Goal: Task Accomplishment & Management: Complete application form

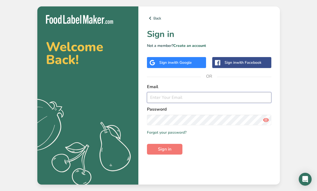
click at [206, 103] on input "email" at bounding box center [209, 97] width 124 height 11
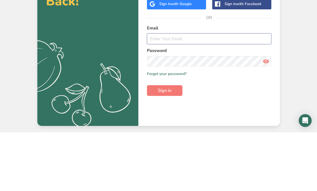
type input "[EMAIL_ADDRESS][DOMAIN_NAME]"
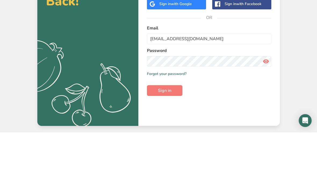
click at [164, 144] on button "Sign in" at bounding box center [164, 149] width 35 height 11
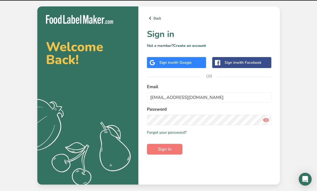
click at [182, 144] on button "Sign in" at bounding box center [164, 149] width 35 height 11
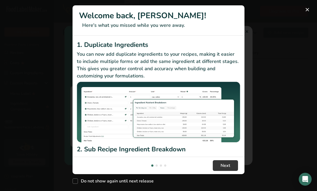
click at [227, 186] on div "Do not show again until next release" at bounding box center [158, 180] width 172 height 12
click at [305, 30] on div "New Features" at bounding box center [158, 95] width 317 height 191
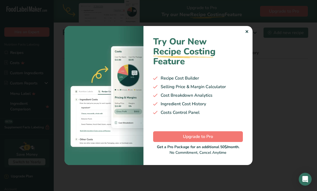
click at [251, 48] on div "Try Our New Recipe Costing .a-29{fill:none;stroke-linecap:round;stroke-width:3p…" at bounding box center [197, 95] width 109 height 139
click at [244, 53] on div "Try Our New Recipe Costing .a-29{fill:none;stroke-linecap:round;stroke-width:3p…" at bounding box center [197, 95] width 109 height 139
click at [245, 50] on div "Try Our New Recipe Costing .a-29{fill:none;stroke-linecap:round;stroke-width:3p…" at bounding box center [197, 95] width 109 height 139
click at [244, 34] on div "Try Our New Recipe Costing .a-29{fill:none;stroke-linecap:round;stroke-width:3p…" at bounding box center [197, 95] width 109 height 139
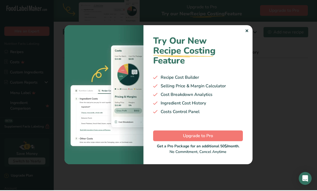
scroll to position [17, 0]
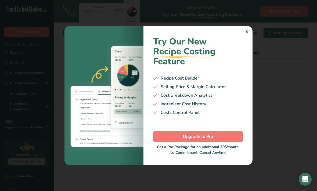
click at [246, 35] on div "✕" at bounding box center [246, 32] width 3 height 6
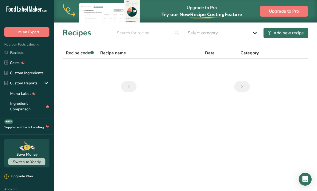
click at [246, 50] on span "Category" at bounding box center [249, 53] width 18 height 6
click at [17, 54] on link "Recipes" at bounding box center [27, 52] width 54 height 10
click at [20, 72] on link "Custom Ingredients" at bounding box center [27, 73] width 54 height 10
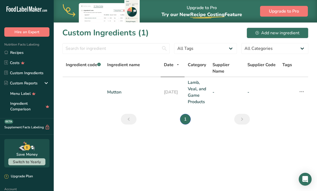
click at [14, 53] on link "Recipes" at bounding box center [27, 52] width 54 height 10
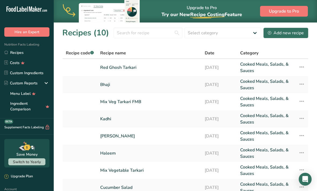
click at [100, 74] on link "Red Ghosh Tarkari" at bounding box center [149, 67] width 98 height 13
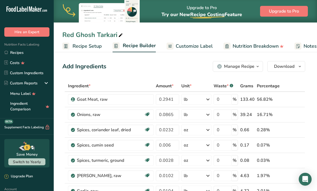
click at [73, 45] on span "Recipe Setup" at bounding box center [86, 46] width 29 height 7
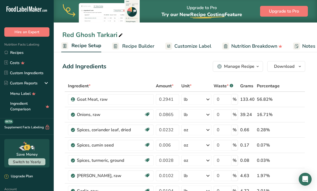
select select "5"
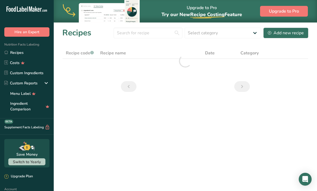
click at [291, 31] on div "Add new recipe" at bounding box center [285, 33] width 36 height 6
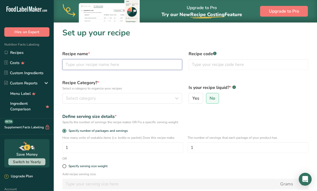
click at [138, 67] on input "text" at bounding box center [122, 64] width 120 height 11
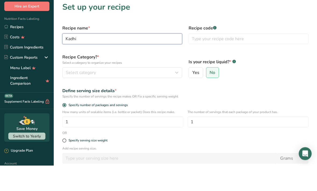
type input "Kadhi"
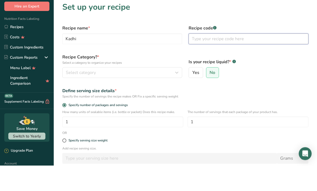
click at [234, 59] on input "text" at bounding box center [248, 64] width 120 height 11
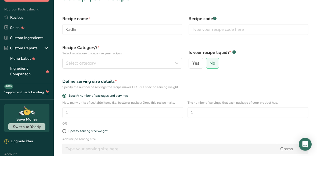
click at [70, 93] on button "Select category" at bounding box center [122, 98] width 120 height 11
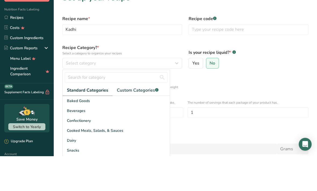
scroll to position [35, 0]
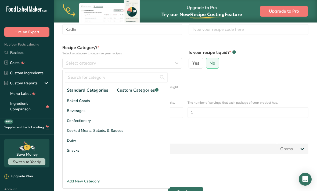
click at [139, 132] on div "Cooked Meals, Salads, & Sauces" at bounding box center [116, 131] width 107 height 10
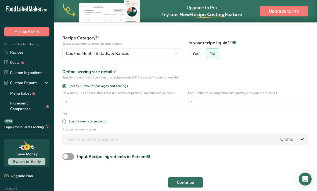
scroll to position [49, 0]
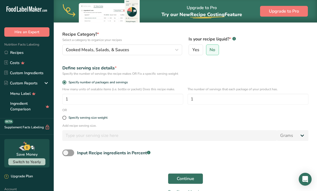
click at [64, 118] on span at bounding box center [64, 118] width 4 height 4
click at [64, 118] on input "Specify serving size weight" at bounding box center [63, 117] width 3 height 3
radio input "true"
radio input "false"
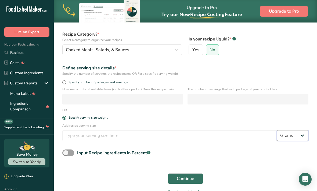
click at [295, 139] on select "Grams kg mg mcg lb oz l mL fl oz tbsp tsp cup qt gallon" at bounding box center [292, 135] width 31 height 11
select select "6"
select select "22"
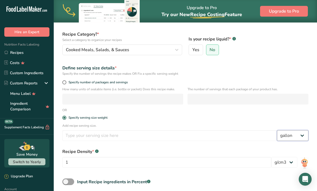
click at [295, 139] on select "Grams kg mg mcg lb oz l mL fl oz tbsp tsp cup qt gallon" at bounding box center [292, 135] width 31 height 11
select select "5"
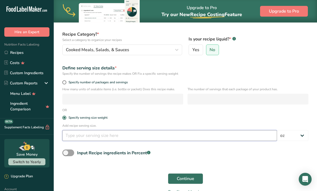
click at [190, 135] on input "number" at bounding box center [169, 135] width 214 height 11
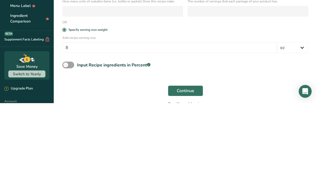
scroll to position [61, 0]
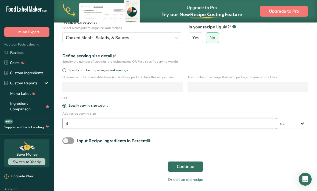
type input "8"
click at [65, 143] on span at bounding box center [68, 141] width 12 height 7
click at [65, 143] on input "Input Recipe ingredients in Percent .a-a{fill:#347362;}.b-a{fill:#fff;}" at bounding box center [63, 140] width 3 height 3
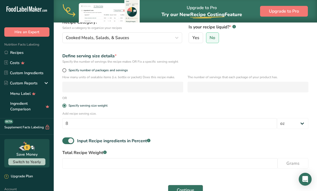
click at [68, 144] on span at bounding box center [68, 141] width 12 height 7
click at [66, 143] on input "Input Recipe ingredients in Percent .a-a{fill:#347362;}.b-a{fill:#fff;}" at bounding box center [63, 140] width 3 height 3
checkbox input "false"
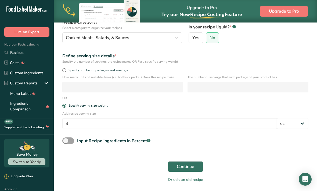
click at [188, 167] on span "Continue" at bounding box center [185, 167] width 17 height 6
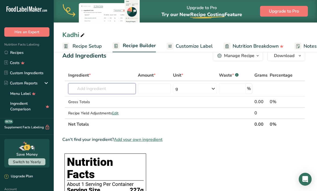
click at [75, 89] on input "text" at bounding box center [101, 88] width 67 height 11
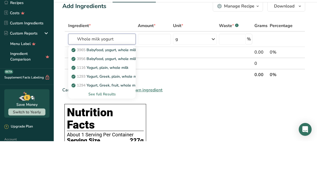
type input "Whole milk yogurt"
click at [160, 84] on input "number" at bounding box center [154, 89] width 33 height 11
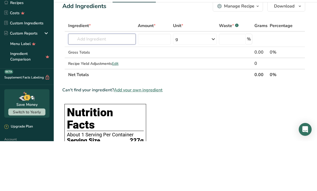
click at [116, 84] on input "text" at bounding box center [101, 89] width 67 height 11
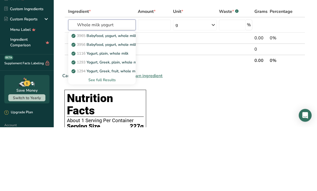
type input "Whole milk yogurt"
click at [94, 141] on div "See full Results" at bounding box center [101, 144] width 59 height 6
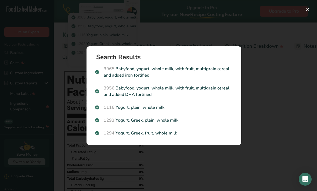
scroll to position [91, 0]
click at [126, 111] on p "1116 Yogurt, plain, whole milk" at bounding box center [163, 107] width 137 height 6
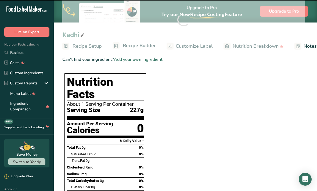
type input "0"
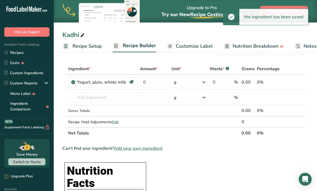
scroll to position [0, 0]
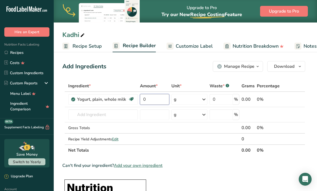
click at [155, 100] on input "0" at bounding box center [154, 99] width 29 height 11
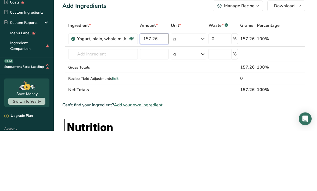
type input "157.26"
click at [199, 80] on div "Ingredient * Amount * Unit * Waste * .a-a{fill:#347362;}.b-a{fill:#fff;} Grams …" at bounding box center [183, 118] width 243 height 76
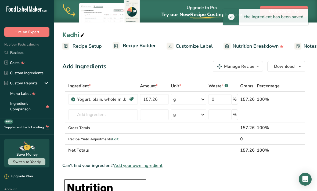
click at [193, 97] on div "g" at bounding box center [188, 99] width 35 height 11
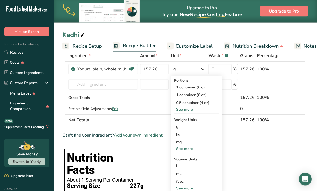
scroll to position [29, 0]
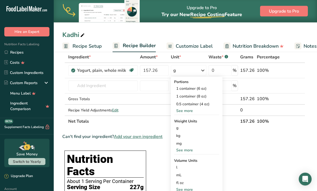
click at [188, 152] on div "See more" at bounding box center [196, 151] width 45 height 6
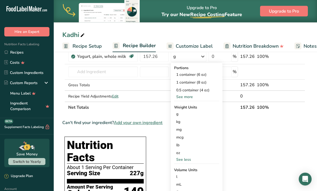
scroll to position [42, 0]
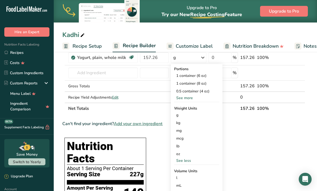
click at [199, 149] on div "lb" at bounding box center [196, 146] width 45 height 8
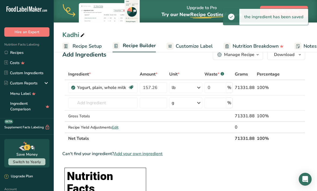
scroll to position [12, 0]
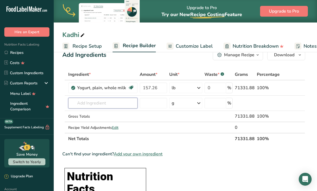
click at [117, 102] on input "text" at bounding box center [102, 103] width 69 height 11
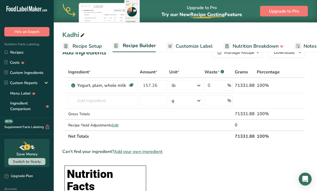
scroll to position [0, 0]
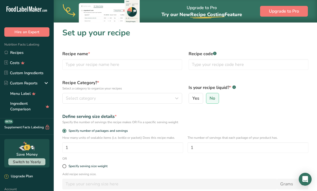
scroll to position [61, 0]
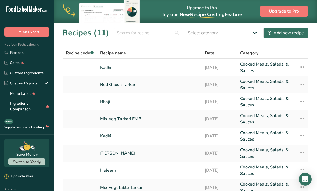
click at [115, 89] on link "Red Ghosh Tarkari" at bounding box center [149, 84] width 98 height 13
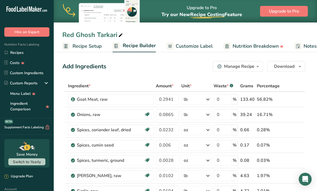
click at [78, 51] on link "Recipe Setup" at bounding box center [81, 46] width 39 height 12
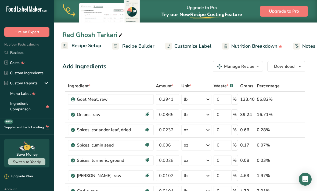
select select "5"
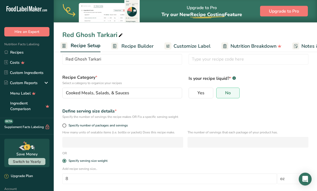
scroll to position [18, 0]
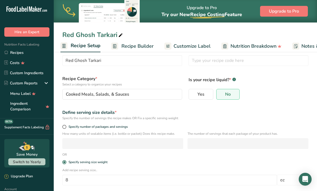
click at [119, 49] on link "Recipe Builder" at bounding box center [132, 46] width 42 height 12
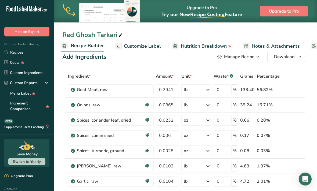
scroll to position [9, 0]
click at [129, 44] on span "Customize Label" at bounding box center [142, 46] width 37 height 7
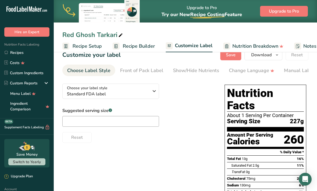
click at [78, 49] on span "Recipe Setup" at bounding box center [86, 46] width 29 height 7
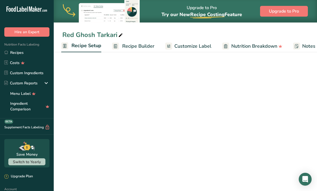
select select "5"
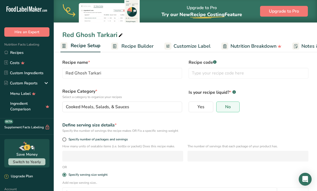
scroll to position [5, 0]
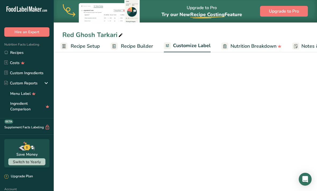
scroll to position [9, 0]
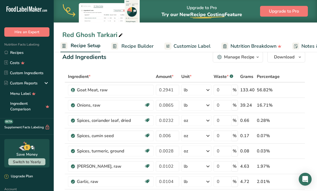
select select "5"
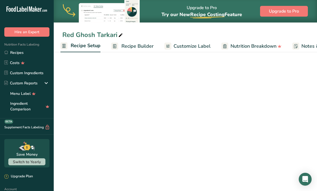
scroll to position [18, 0]
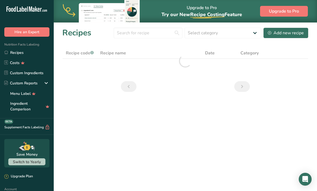
scroll to position [17, 0]
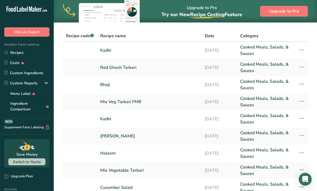
click at [228, 49] on link "[DATE]" at bounding box center [218, 50] width 29 height 13
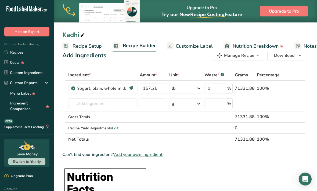
scroll to position [11, 0]
click at [116, 130] on span "Edit" at bounding box center [115, 128] width 6 height 5
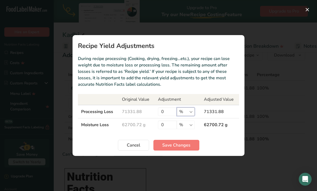
click at [187, 116] on select "% g kg mg mcg lb oz" at bounding box center [186, 112] width 18 height 9
click at [140, 149] on span "Cancel" at bounding box center [133, 145] width 13 height 6
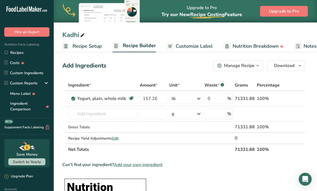
scroll to position [0, 0]
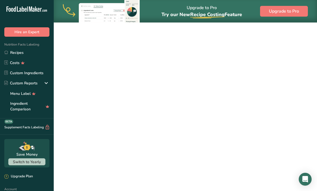
scroll to position [17, 0]
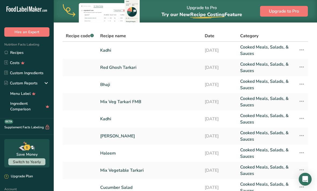
click at [109, 69] on link "Red Ghosh Tarkari" at bounding box center [149, 67] width 98 height 13
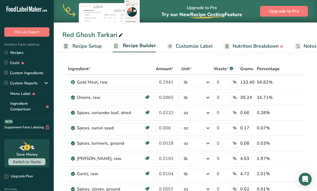
click at [144, 52] on link "Recipe Builder" at bounding box center [133, 46] width 43 height 13
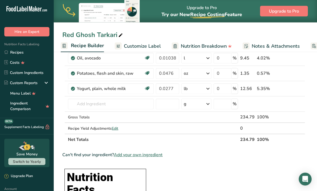
scroll to position [240, 0]
click at [118, 127] on span "Edit" at bounding box center [115, 128] width 6 height 5
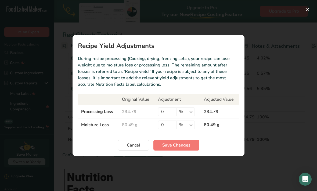
click at [128, 151] on button "Cancel" at bounding box center [133, 145] width 31 height 11
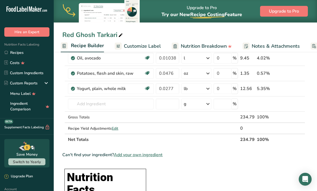
click at [117, 129] on span "Edit" at bounding box center [115, 128] width 6 height 5
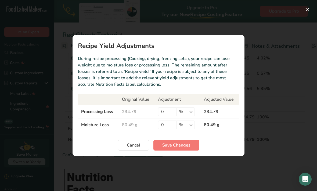
click at [132, 149] on span "Cancel" at bounding box center [133, 145] width 13 height 6
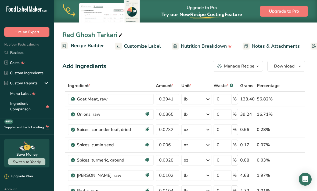
scroll to position [0, 0]
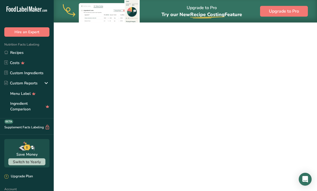
scroll to position [17, 0]
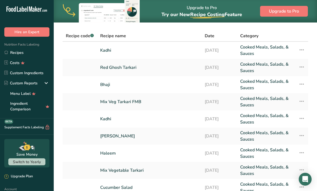
click at [187, 55] on link "Kadhi" at bounding box center [149, 50] width 98 height 13
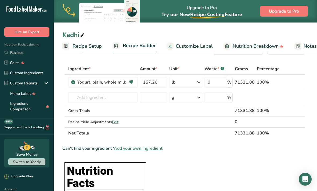
click at [117, 122] on span "Edit" at bounding box center [115, 122] width 6 height 5
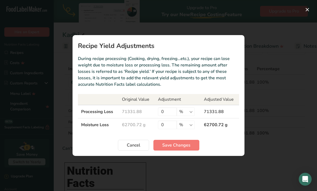
click at [131, 149] on button "Cancel" at bounding box center [133, 145] width 31 height 11
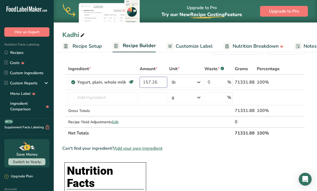
click at [147, 85] on input "157.26" at bounding box center [153, 82] width 28 height 11
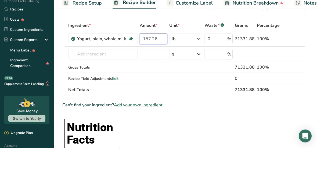
click at [153, 77] on input "157.26" at bounding box center [153, 82] width 28 height 11
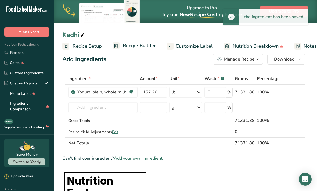
scroll to position [7, 0]
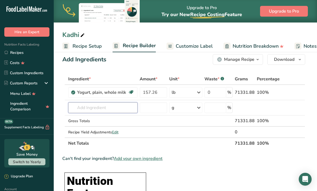
click at [74, 112] on input "text" at bounding box center [102, 107] width 69 height 11
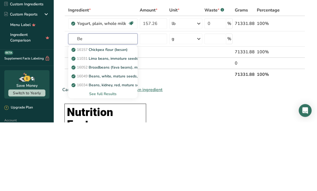
type input "B"
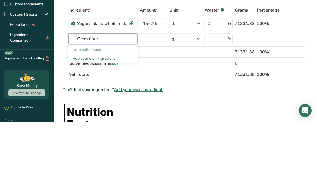
click at [81, 102] on input "Gram flour" at bounding box center [102, 107] width 69 height 11
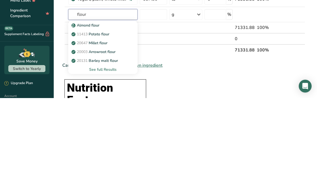
type input "flour"
click at [108, 160] on div "See full Results" at bounding box center [102, 163] width 61 height 6
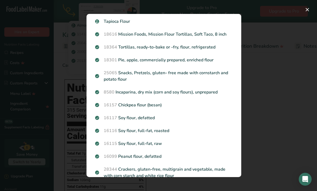
scroll to position [171, 0]
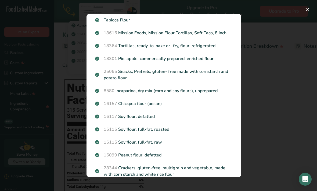
click at [169, 107] on p "16157 Chickpea flour (besan)" at bounding box center [163, 104] width 137 height 6
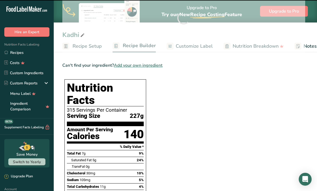
type input "0"
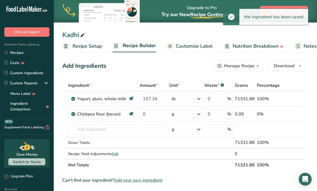
scroll to position [1, 0]
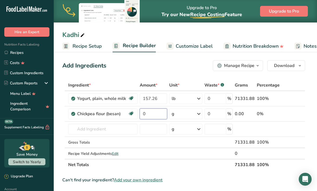
click at [155, 118] on input "0" at bounding box center [153, 114] width 28 height 11
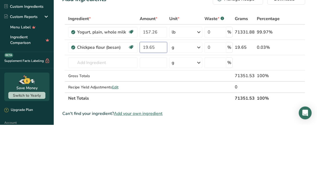
type input "19.65"
click at [186, 80] on div "Ingredient * Amount * Unit * Waste * .a-a{fill:#347362;}.b-a{fill:#fff;} Grams …" at bounding box center [183, 125] width 243 height 91
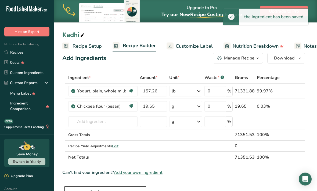
scroll to position [8, 0]
click at [186, 106] on div "g" at bounding box center [185, 106] width 33 height 11
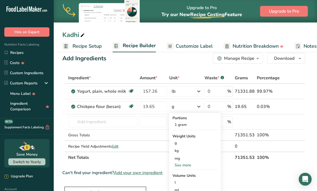
click at [194, 163] on div "See more" at bounding box center [194, 166] width 45 height 6
click at [184, 176] on div "lb" at bounding box center [194, 174] width 45 height 8
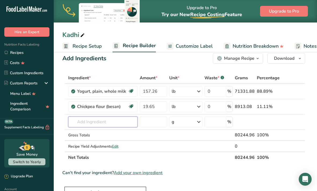
click at [111, 123] on input "text" at bounding box center [102, 122] width 69 height 11
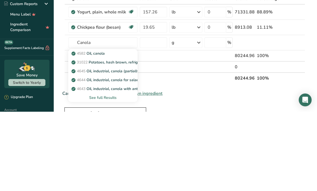
click at [90, 130] on p "4582 Oil, canola" at bounding box center [88, 133] width 32 height 6
type input "Oil, canola"
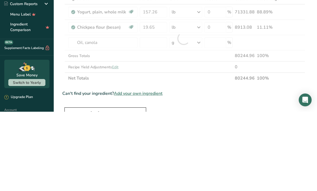
scroll to position [87, 0]
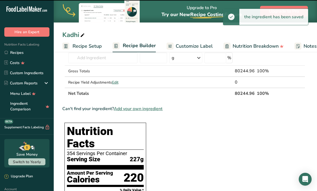
type input "0"
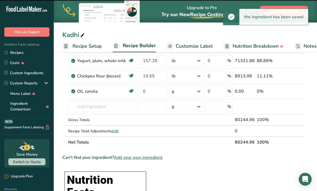
scroll to position [31, 0]
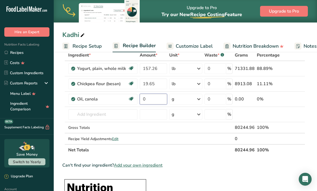
click at [159, 100] on input "0" at bounding box center [153, 99] width 28 height 11
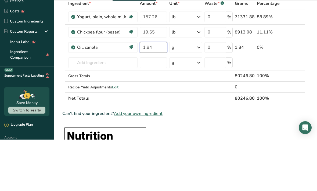
type input "1.84"
click at [192, 50] on div "Ingredient * Amount * Unit * Waste * .a-a{fill:#347362;}.b-a{fill:#fff;} Grams …" at bounding box center [183, 103] width 243 height 106
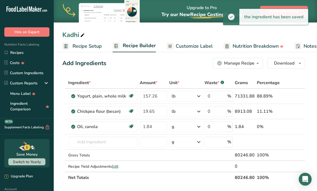
scroll to position [2, 0]
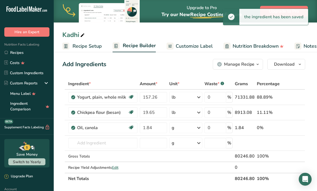
click at [190, 128] on div "g" at bounding box center [185, 128] width 33 height 11
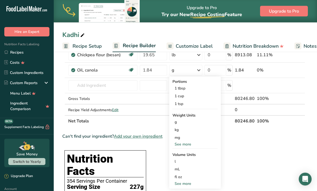
scroll to position [60, 0]
click at [189, 146] on div "See more" at bounding box center [194, 145] width 45 height 6
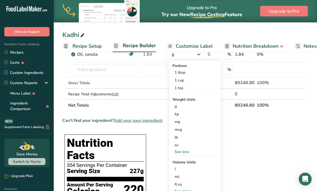
scroll to position [78, 0]
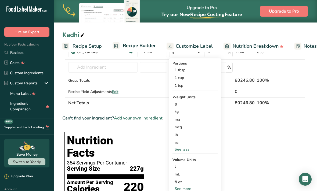
click at [192, 152] on div "See less" at bounding box center [194, 150] width 45 height 6
click at [188, 126] on div "See more" at bounding box center [194, 126] width 45 height 6
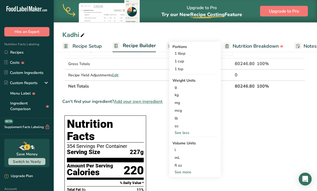
click at [192, 172] on div "See more" at bounding box center [194, 173] width 45 height 6
select select "22"
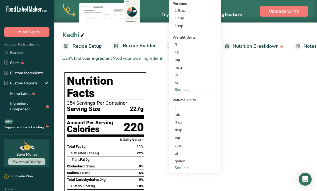
scroll to position [135, 0]
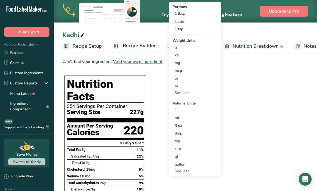
click at [190, 167] on div "gallon" at bounding box center [194, 165] width 41 height 6
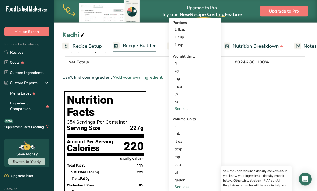
scroll to position [119, 0]
click at [208, 180] on div "gallon" at bounding box center [194, 181] width 41 height 6
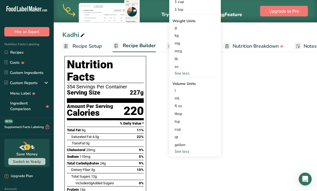
scroll to position [154, 0]
click at [200, 146] on div "gallon" at bounding box center [194, 145] width 41 height 6
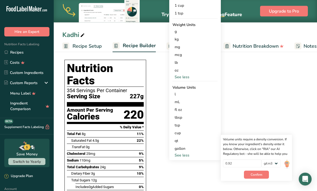
scroll to position [149, 0]
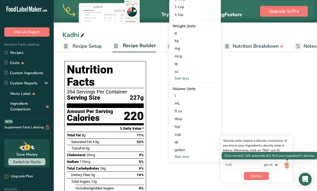
click at [288, 166] on img at bounding box center [287, 165] width 6 height 9
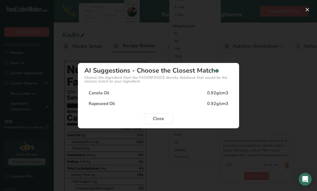
click at [161, 122] on span "Close" at bounding box center [158, 119] width 11 height 6
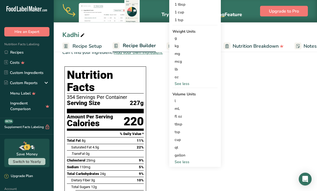
scroll to position [144, 0]
click at [189, 153] on div "gallon" at bounding box center [194, 156] width 41 height 6
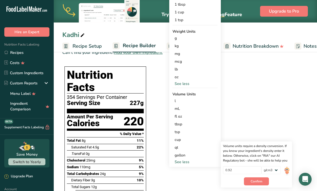
click at [185, 155] on div "gallon" at bounding box center [194, 156] width 41 height 6
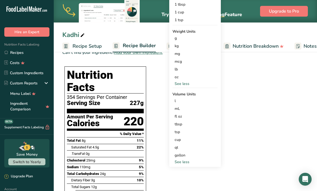
click at [196, 156] on div "gallon" at bounding box center [194, 156] width 41 height 6
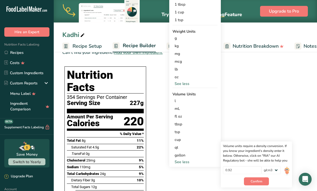
click at [258, 182] on span "Confirm" at bounding box center [256, 181] width 12 height 5
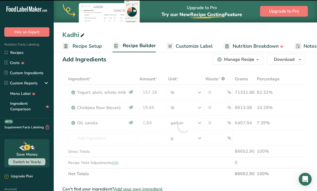
scroll to position [0, 0]
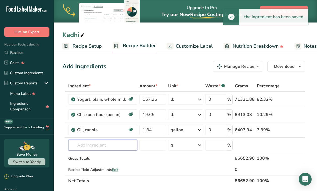
click at [119, 146] on input "text" at bounding box center [102, 145] width 69 height 11
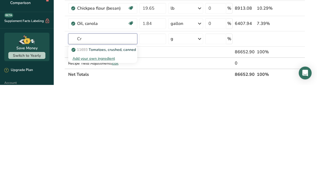
type input "C"
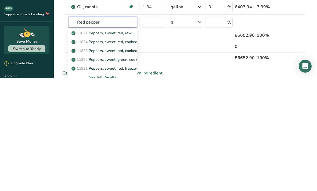
type input "Red pepper"
click at [95, 188] on div "See full Results" at bounding box center [102, 191] width 60 height 6
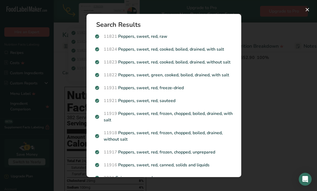
click at [262, 98] on div "Search results modal" at bounding box center [158, 95] width 317 height 191
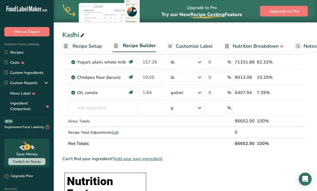
scroll to position [34, 0]
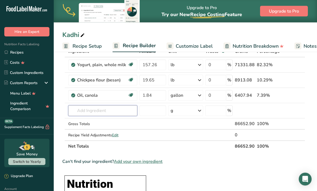
click at [100, 112] on input "text" at bounding box center [102, 111] width 69 height 11
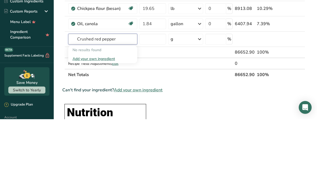
type input "Crushed red pepper"
click at [116, 128] on div "Add your own ingredient" at bounding box center [102, 131] width 60 height 6
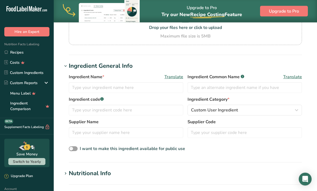
scroll to position [74, 0]
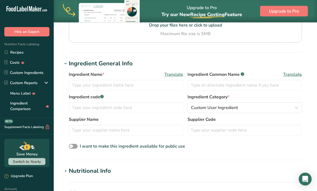
click at [251, 111] on div "Custom User Ingredient" at bounding box center [243, 108] width 104 height 6
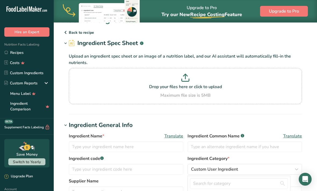
scroll to position [0, 0]
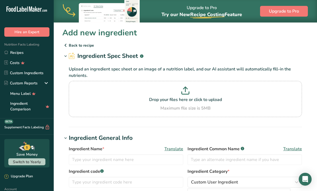
click at [70, 45] on p "Back to recipe" at bounding box center [185, 45] width 246 height 6
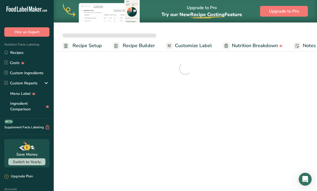
scroll to position [17, 0]
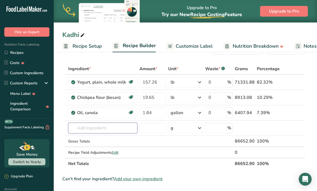
click at [110, 127] on input "text" at bounding box center [102, 128] width 69 height 11
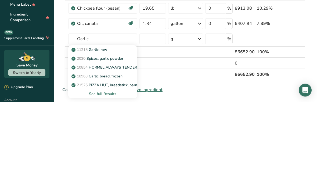
click at [92, 136] on p "11215 Garlic, raw" at bounding box center [89, 139] width 35 height 6
type input "Garlic, raw"
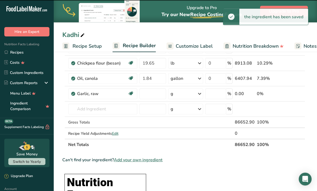
type input "0"
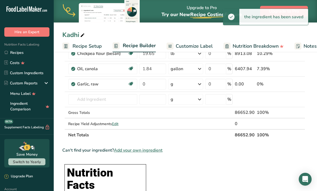
scroll to position [56, 0]
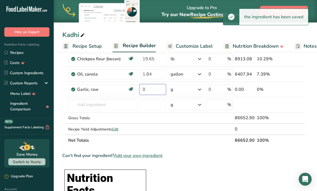
click at [155, 90] on input "0" at bounding box center [152, 89] width 27 height 11
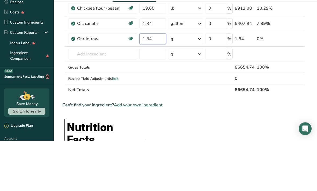
type input "1.84"
click at [192, 38] on div "Ingredient * Amount * Unit * Waste * .a-a{fill:#347362;}.b-a{fill:#fff;} Grams …" at bounding box center [183, 86] width 243 height 122
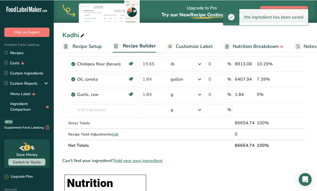
scroll to position [51, 0]
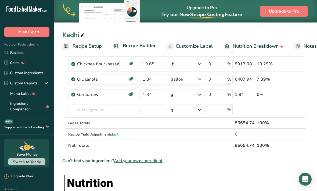
click at [197, 96] on div "g" at bounding box center [185, 94] width 35 height 11
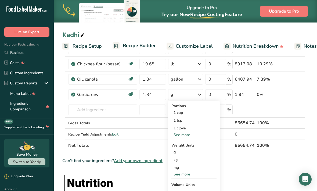
click at [187, 176] on div "See more" at bounding box center [193, 175] width 45 height 6
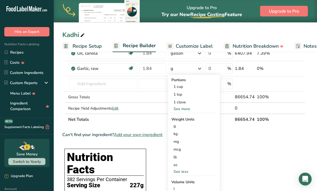
click at [192, 156] on div "lb" at bounding box center [193, 158] width 45 height 8
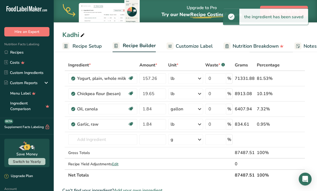
scroll to position [21, 0]
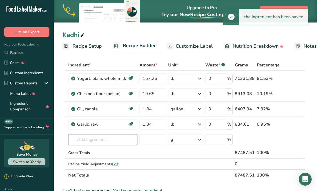
click at [114, 145] on input "text" at bounding box center [102, 139] width 69 height 11
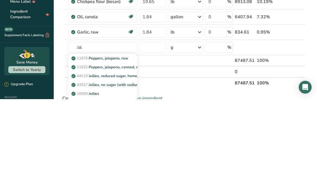
click at [127, 146] on link "11979 [PERSON_NAME], jalapeno, raw" at bounding box center [102, 150] width 69 height 9
type input "Peppers, jalapeno, raw"
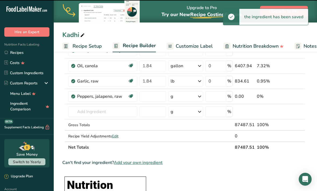
type input "0"
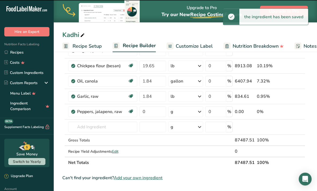
scroll to position [48, 0]
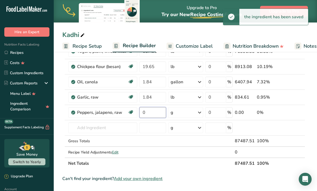
click at [158, 110] on input "0" at bounding box center [152, 112] width 27 height 11
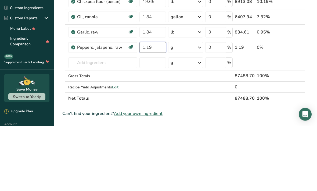
type input "1.19"
click at [189, 52] on div "Ingredient * Amount * Unit * Waste * .a-a{fill:#347362;}.b-a{fill:#fff;} Grams …" at bounding box center [183, 100] width 243 height 137
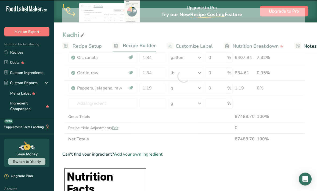
scroll to position [69, 0]
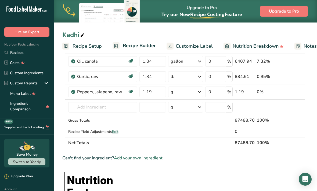
click at [189, 94] on div "g" at bounding box center [185, 92] width 35 height 11
click at [187, 156] on div "See more" at bounding box center [193, 159] width 45 height 6
click at [186, 169] on div "lb" at bounding box center [193, 167] width 45 height 8
click at [105, 108] on input "text" at bounding box center [102, 107] width 69 height 11
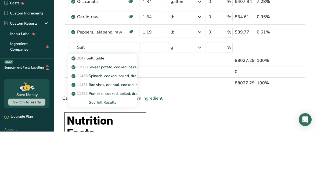
click at [111, 115] on div "2047 Salt, table" at bounding box center [98, 118] width 52 height 6
type input "Salt, table"
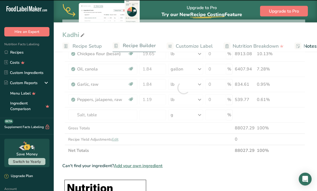
type input "0"
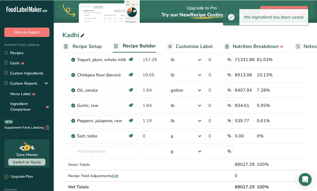
scroll to position [40, 0]
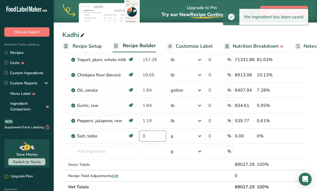
click at [152, 135] on input "0" at bounding box center [152, 136] width 27 height 11
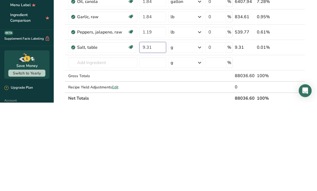
type input "9.31"
click at [186, 51] on div "Ingredient * Amount * Unit * Waste * .a-a{fill:#347362;}.b-a{fill:#fff;} Grams …" at bounding box center [183, 117] width 243 height 152
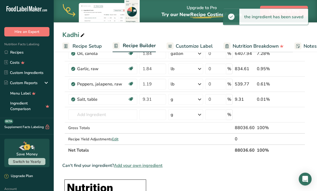
scroll to position [76, 0]
click at [192, 100] on div "g" at bounding box center [185, 99] width 35 height 11
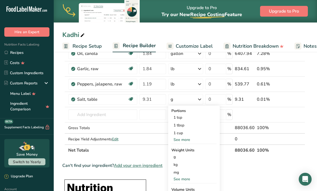
click at [189, 180] on div "See more" at bounding box center [193, 180] width 45 height 6
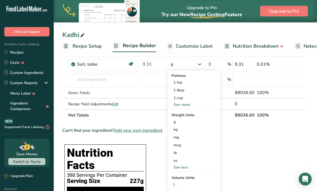
click at [193, 153] on div "lb" at bounding box center [193, 153] width 45 height 8
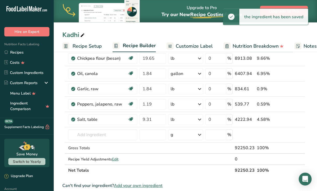
scroll to position [57, 0]
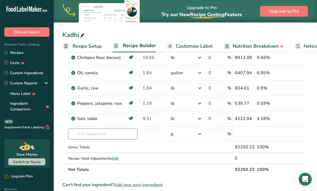
click at [119, 134] on input "text" at bounding box center [102, 134] width 69 height 11
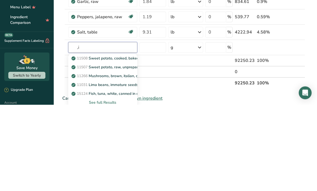
type input ","
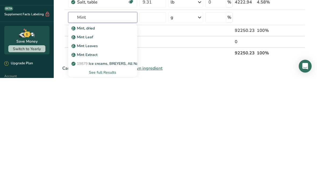
scroll to position [62, 0]
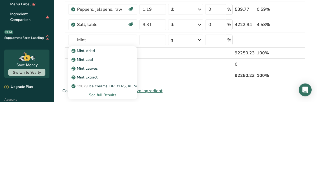
click at [114, 138] on div "Mint, dried" at bounding box center [98, 141] width 52 height 6
type input "Mint, dried"
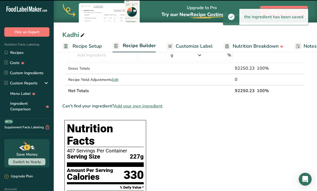
type input "0"
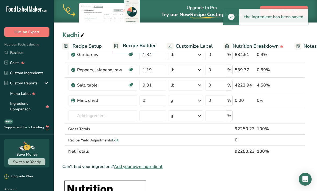
scroll to position [89, 0]
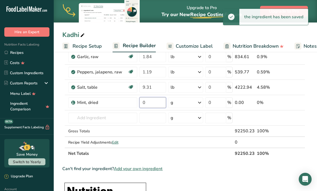
click at [151, 104] on input "0" at bounding box center [152, 102] width 27 height 11
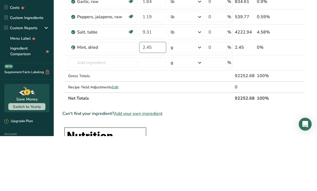
type input "2.45"
click at [192, 48] on div "Ingredient * Amount * Unit * Waste * .a-a{fill:#347362;}.b-a{fill:#fff;} Grams …" at bounding box center [183, 75] width 243 height 167
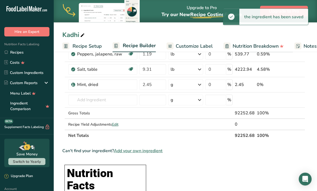
scroll to position [106, 0]
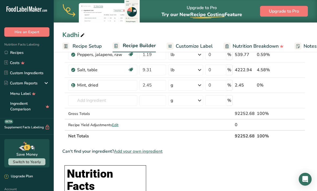
click at [193, 85] on div "g" at bounding box center [185, 85] width 35 height 11
click at [188, 130] on div "See more" at bounding box center [193, 128] width 45 height 6
click at [193, 140] on div "lb" at bounding box center [193, 137] width 45 height 8
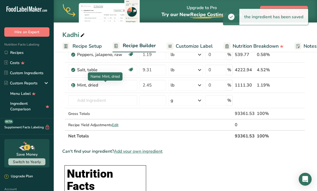
click at [122, 86] on div "Mint, dried" at bounding box center [105, 85] width 57 height 6
click at [115, 87] on div "Mint, dried" at bounding box center [105, 85] width 57 height 6
click at [93, 87] on div "Mint, dried" at bounding box center [105, 85] width 57 height 6
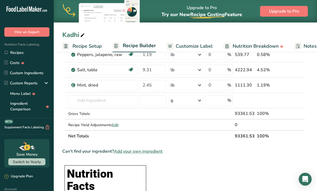
click at [92, 87] on div "Mint, dried" at bounding box center [105, 85] width 57 height 6
click at [116, 102] on input "text" at bounding box center [102, 100] width 69 height 11
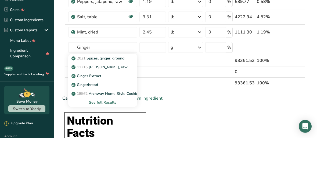
click at [120, 117] on div "11216 [PERSON_NAME], raw" at bounding box center [98, 120] width 52 height 6
type input "[PERSON_NAME], raw"
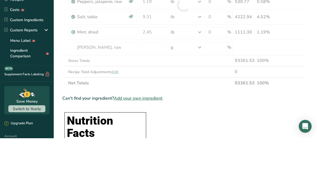
scroll to position [159, 0]
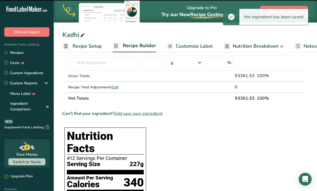
type input "0"
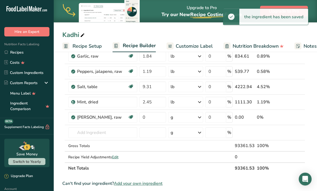
scroll to position [89, 0]
click at [160, 117] on input "0" at bounding box center [152, 117] width 27 height 11
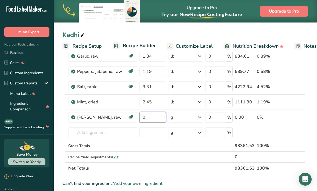
scroll to position [89, 0]
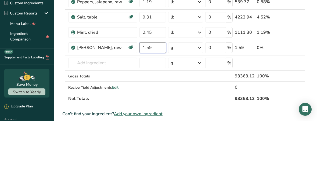
type input "1.59"
click at [183, 46] on div "Ingredient * Amount * Unit * Waste * .a-a{fill:#347362;}.b-a{fill:#fff;} Grams …" at bounding box center [183, 83] width 243 height 183
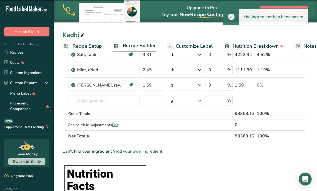
scroll to position [121, 0]
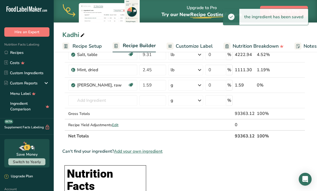
click at [188, 85] on div "g" at bounding box center [185, 85] width 35 height 11
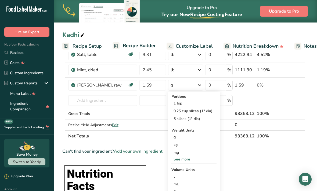
click at [188, 158] on div "See more" at bounding box center [193, 160] width 45 height 6
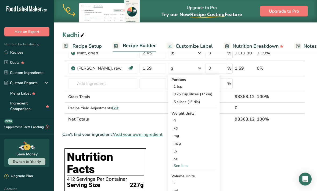
click at [196, 153] on div "lb" at bounding box center [193, 152] width 45 height 8
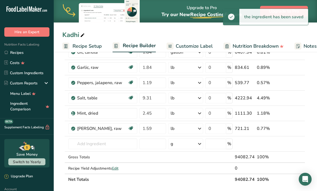
scroll to position [77, 0]
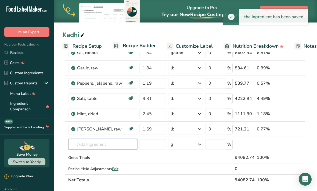
click at [114, 143] on input "text" at bounding box center [102, 144] width 69 height 11
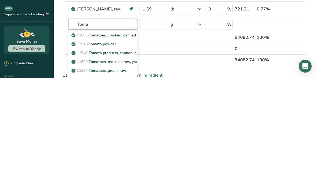
scroll to position [84, 0]
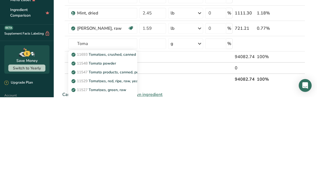
click at [125, 172] on p "11529 Tomatoes, red, ripe, raw, year round average" at bounding box center [118, 175] width 93 height 6
type input "Tomatoes, red, ripe, raw, year round average"
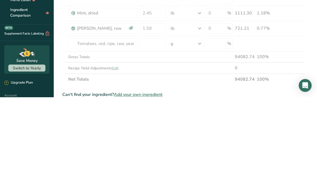
scroll to position [178, 0]
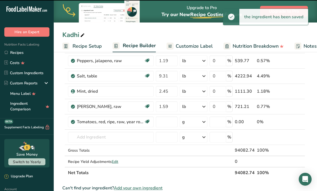
type input "0"
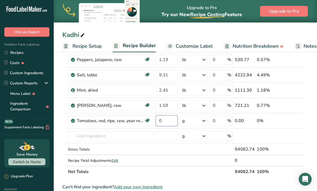
click at [170, 121] on input "0" at bounding box center [167, 121] width 22 height 11
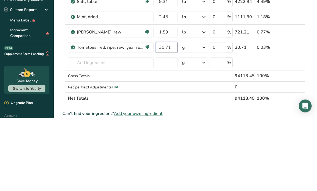
type input "30.71"
click at [196, 48] on div "Ingredient * Amount * Unit * Waste * .a-a{fill:#347362;}.b-a{fill:#fff;} Grams …" at bounding box center [183, 79] width 243 height 198
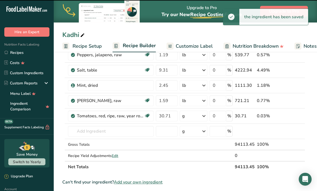
scroll to position [105, 0]
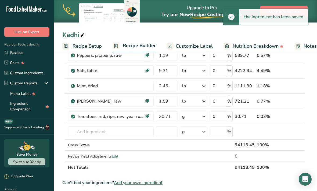
click at [198, 119] on div "g" at bounding box center [193, 116] width 28 height 11
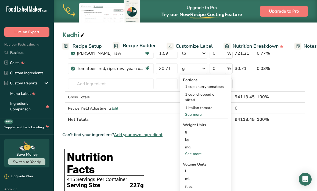
scroll to position [154, 0]
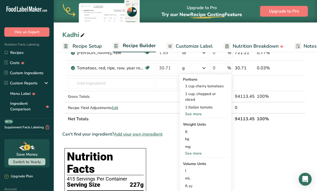
click at [204, 153] on div "See more" at bounding box center [205, 154] width 45 height 6
click at [201, 164] on div "lb" at bounding box center [205, 163] width 45 height 8
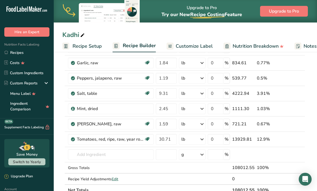
scroll to position [83, 0]
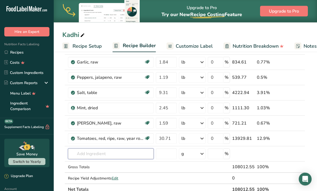
click at [117, 154] on input "text" at bounding box center [111, 154] width 86 height 11
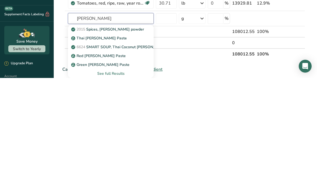
type input "[PERSON_NAME]"
click at [121, 184] on div "See full Results" at bounding box center [110, 187] width 77 height 6
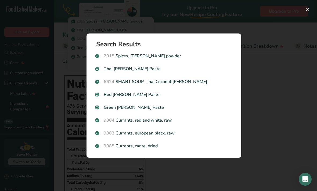
scroll to position [221, 0]
click at [307, 12] on button "Search results modal" at bounding box center [307, 9] width 9 height 9
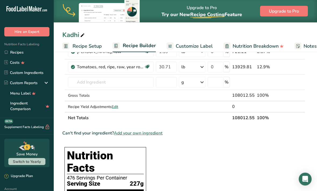
scroll to position [125, 0]
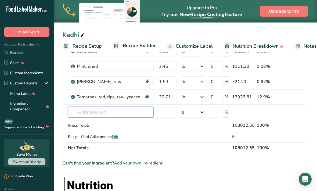
click at [114, 111] on input "text" at bounding box center [111, 112] width 86 height 11
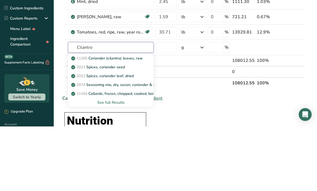
type input "Cilantro"
click at [180, 120] on td at bounding box center [192, 125] width 29 height 11
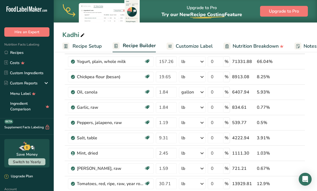
scroll to position [20, 0]
